Goal: Complete application form

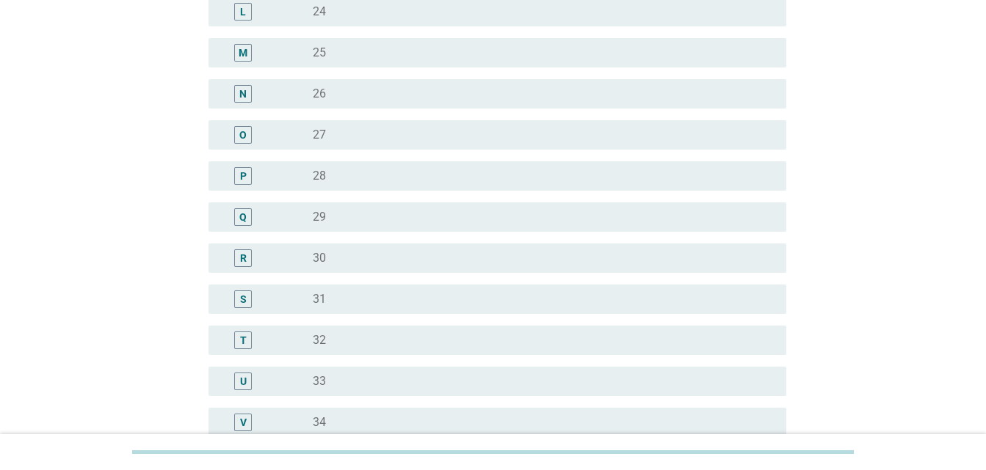
scroll to position [661, 0]
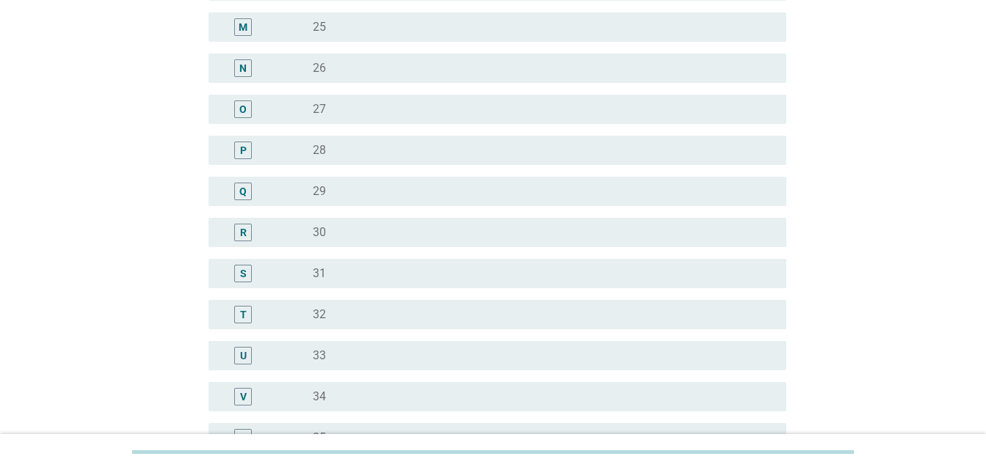
click at [310, 277] on div "S" at bounding box center [266, 274] width 92 height 18
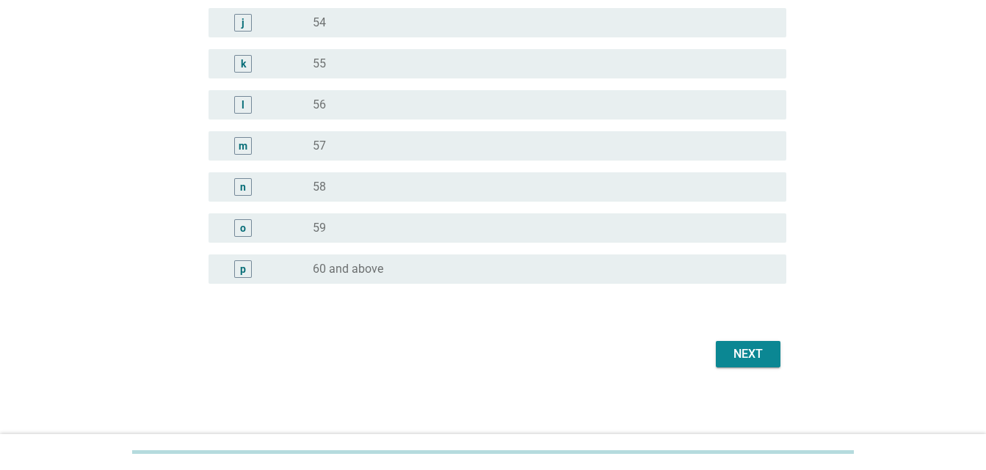
scroll to position [1859, 0]
click at [748, 352] on div "Next" at bounding box center [747, 352] width 41 height 18
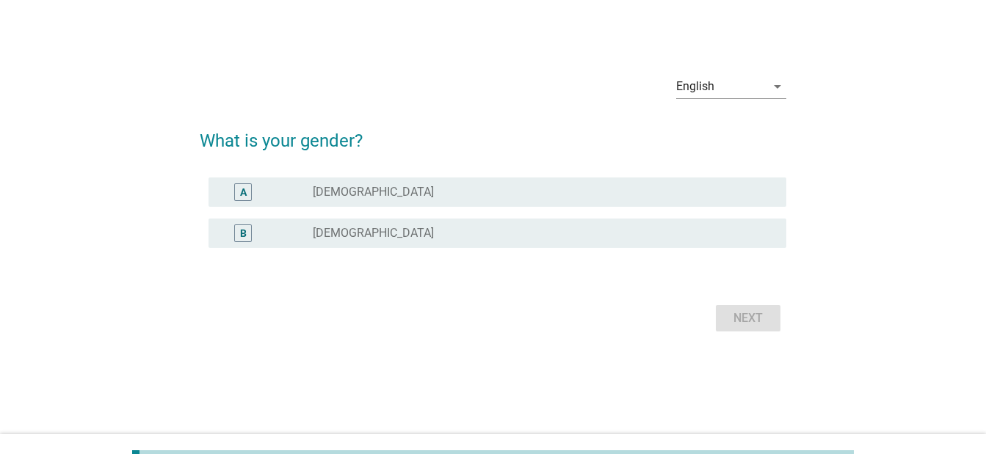
scroll to position [0, 0]
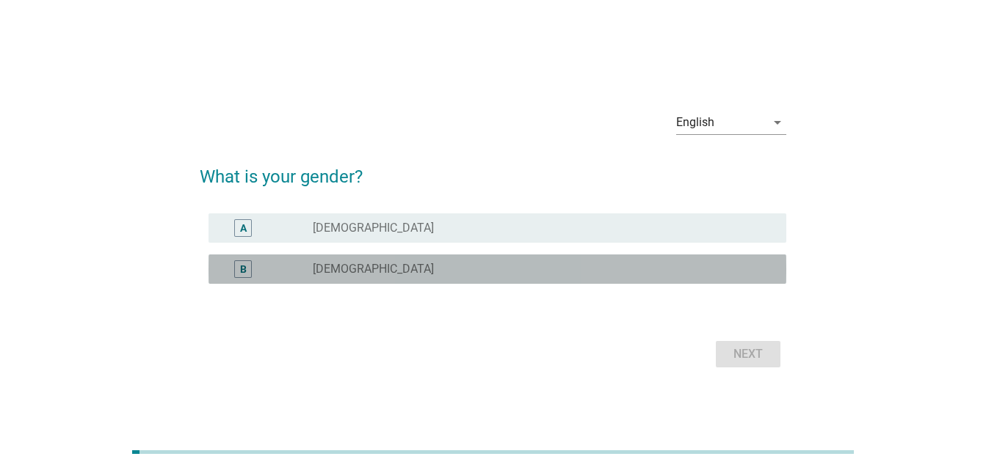
click at [293, 264] on div "B" at bounding box center [266, 270] width 92 height 18
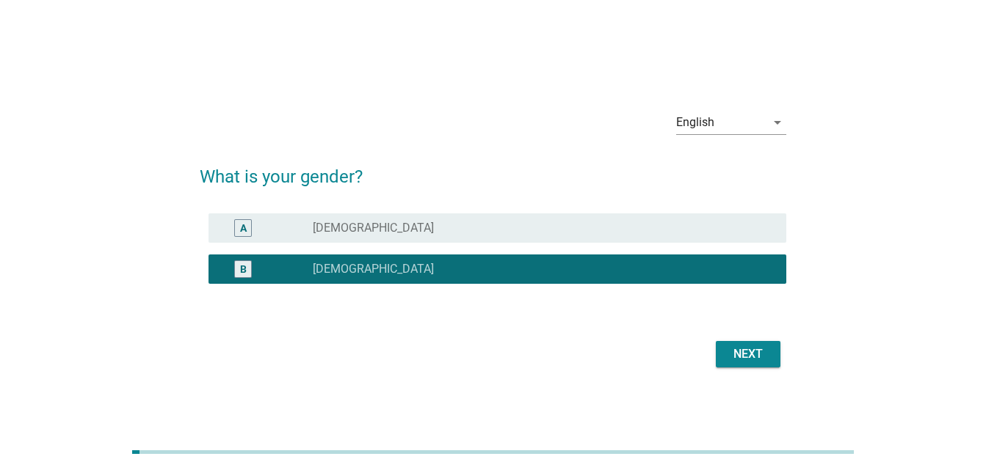
click at [730, 347] on div "Next" at bounding box center [747, 355] width 41 height 18
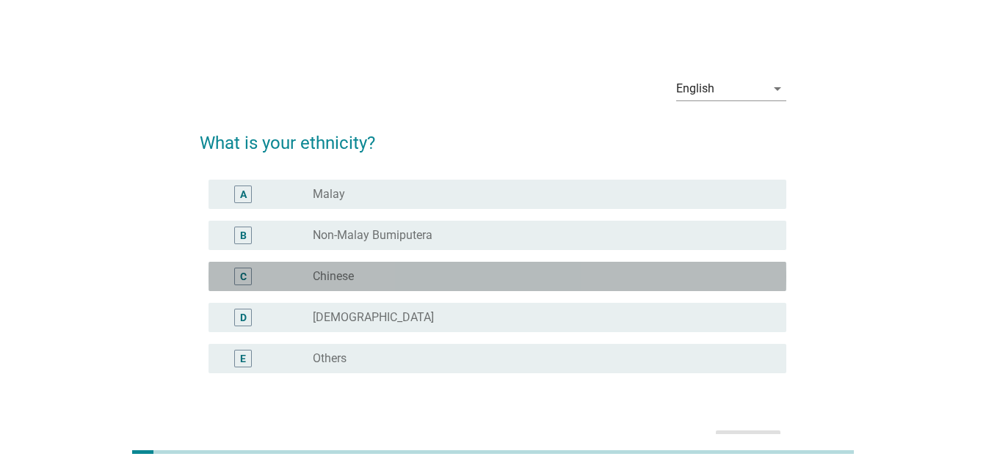
click at [311, 277] on div "C" at bounding box center [266, 277] width 92 height 18
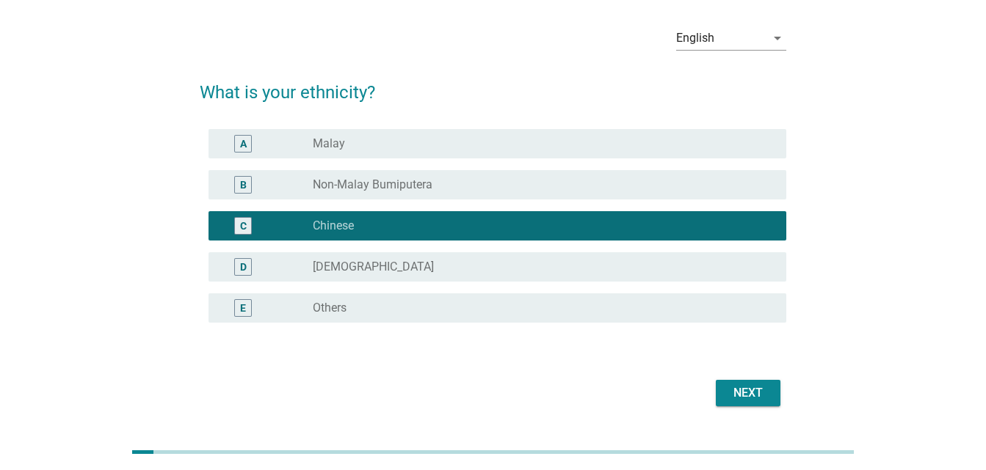
scroll to position [92, 0]
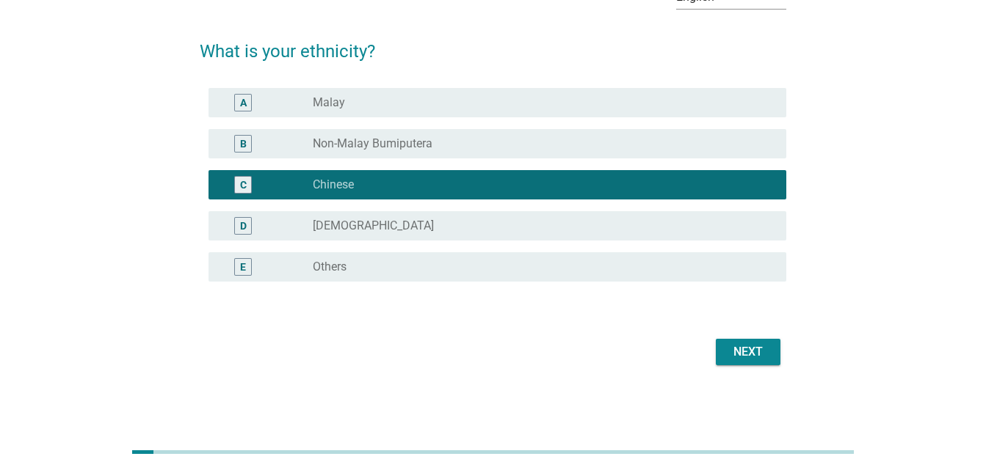
click at [743, 348] on div "Next" at bounding box center [747, 352] width 41 height 18
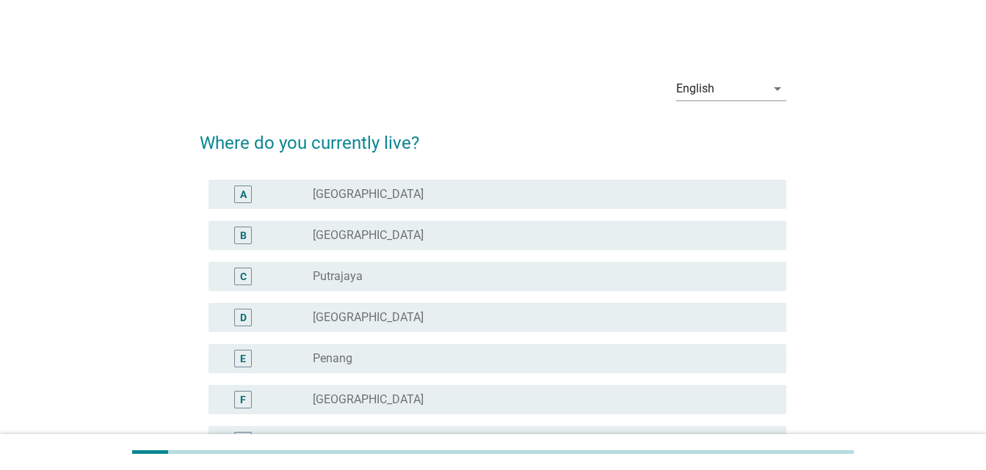
click at [305, 236] on div "B" at bounding box center [266, 236] width 92 height 18
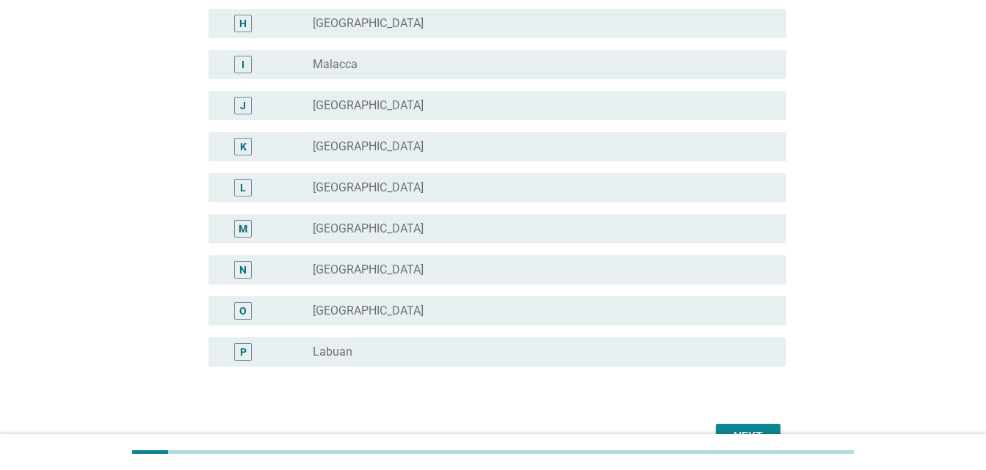
scroll to position [544, 0]
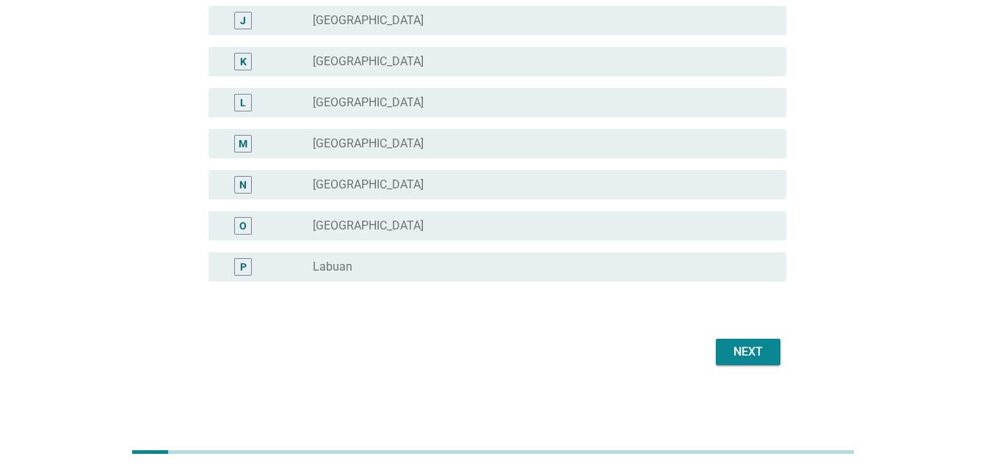
click at [734, 354] on div "Next" at bounding box center [747, 352] width 41 height 18
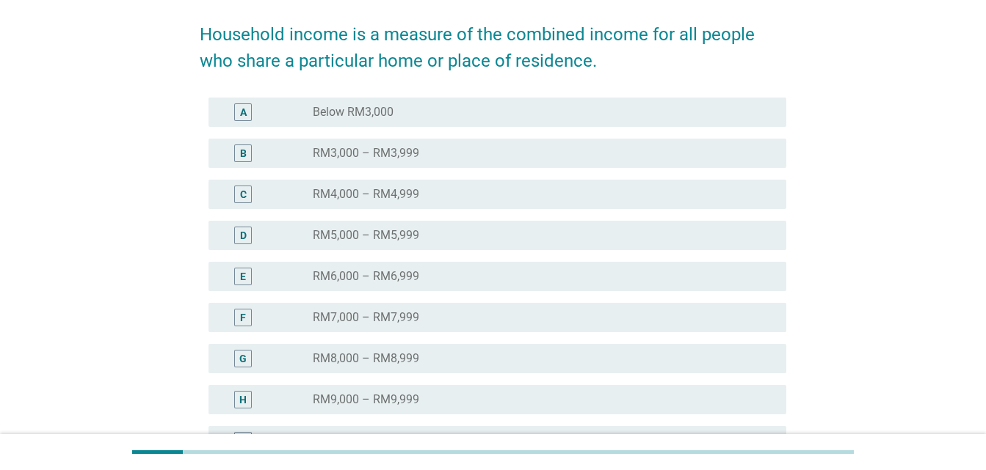
scroll to position [362, 0]
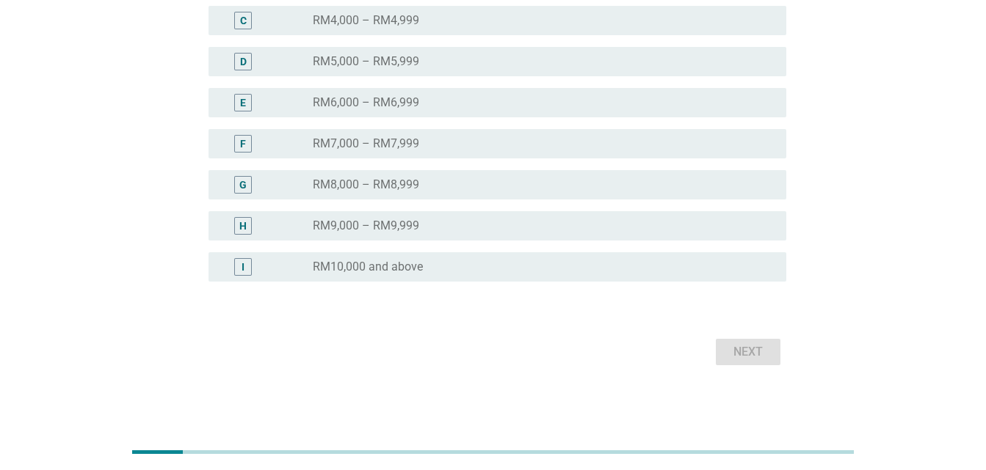
click at [335, 264] on label "RM10,000 and above" at bounding box center [368, 267] width 110 height 15
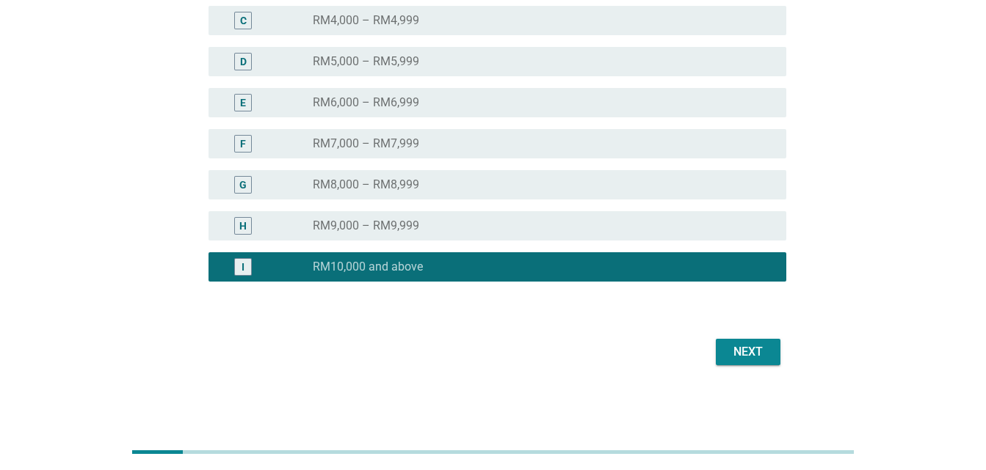
click at [724, 347] on button "Next" at bounding box center [748, 352] width 65 height 26
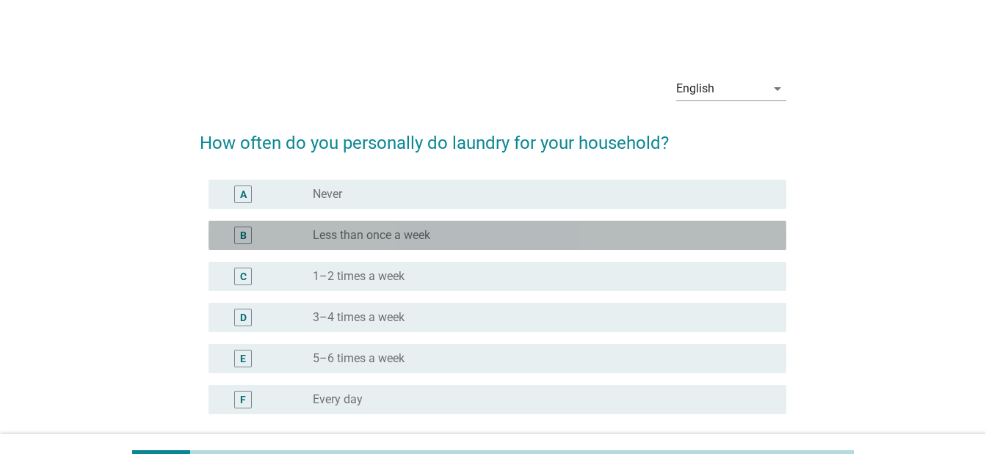
click at [377, 235] on label "Less than once a week" at bounding box center [371, 235] width 117 height 15
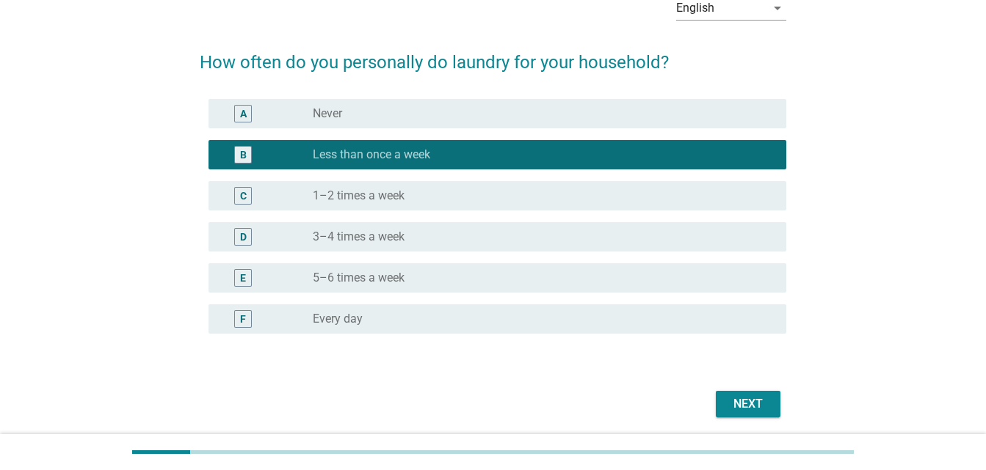
scroll to position [133, 0]
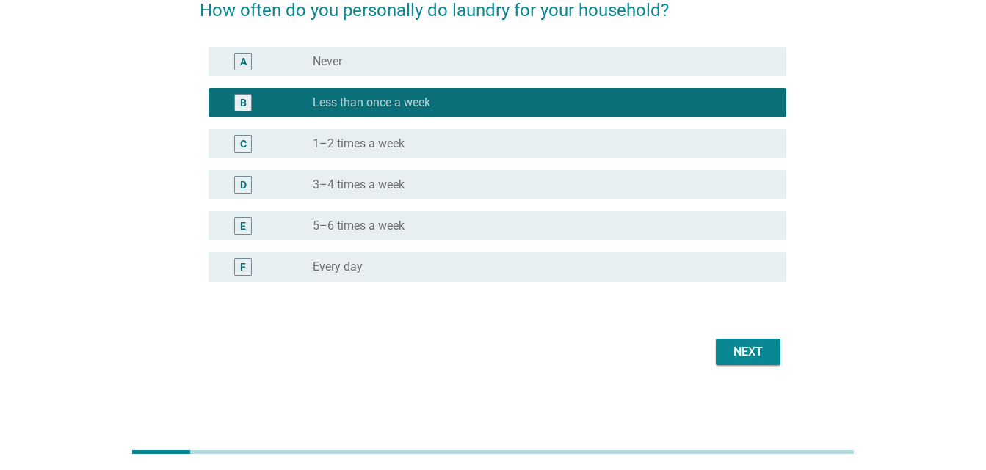
click at [774, 336] on div "Next" at bounding box center [493, 352] width 586 height 35
click at [759, 342] on button "Next" at bounding box center [748, 352] width 65 height 26
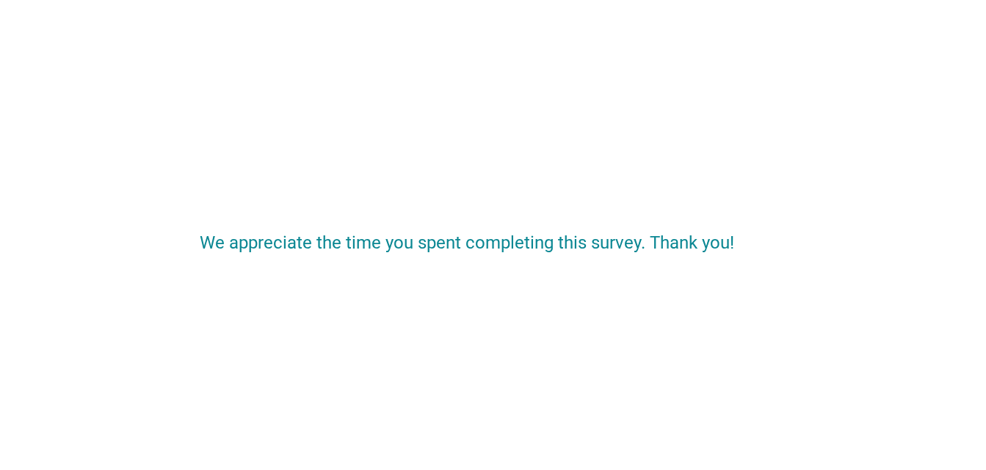
scroll to position [0, 0]
